Goal: Information Seeking & Learning: Check status

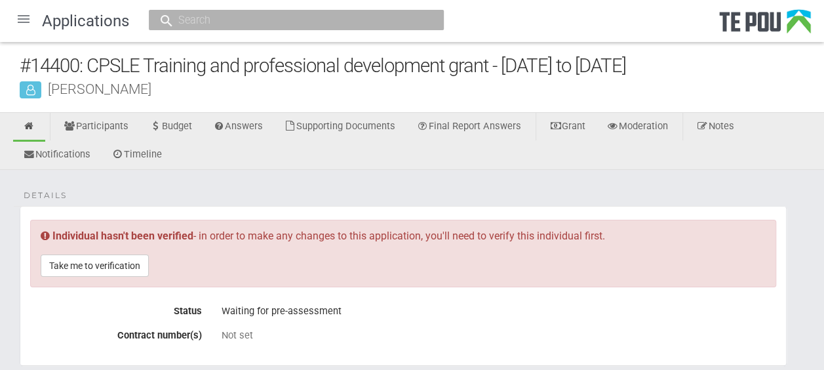
click at [22, 21] on div at bounding box center [23, 18] width 31 height 31
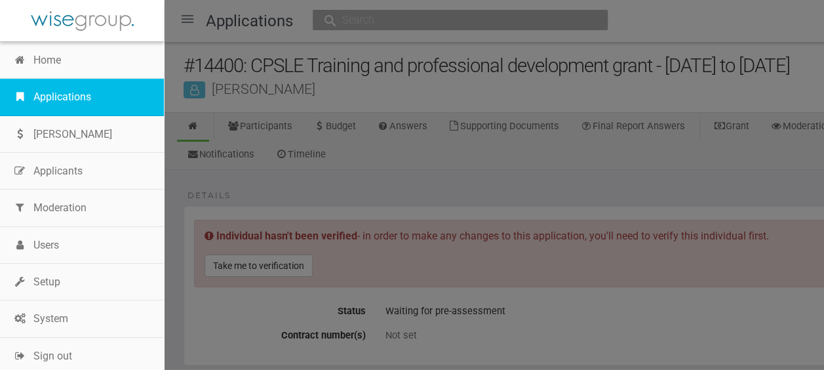
click at [60, 93] on link "Applications" at bounding box center [82, 97] width 164 height 37
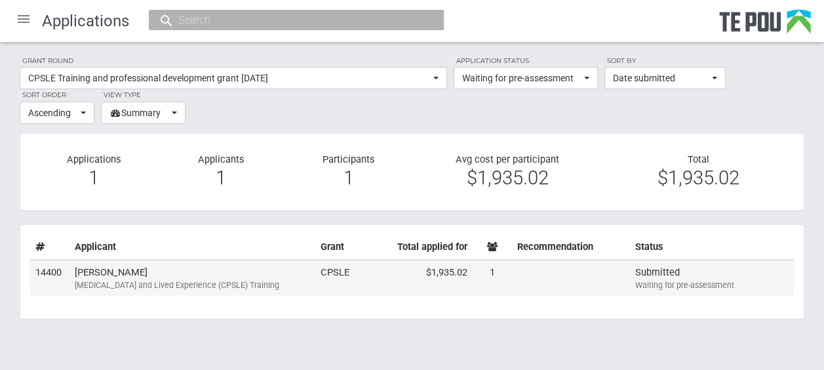
click at [205, 267] on td "[PERSON_NAME][MEDICAL_DATA] and Lived Experience (CPSLE) Training" at bounding box center [192, 278] width 246 height 37
